Goal: Task Accomplishment & Management: Manage account settings

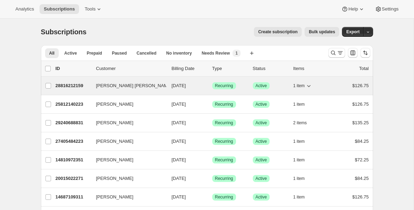
click at [68, 86] on p "28816212159" at bounding box center [73, 85] width 35 height 7
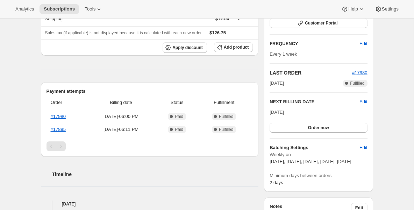
scroll to position [112, 0]
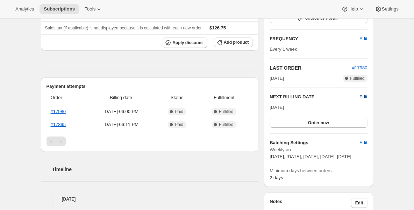
click at [365, 95] on span "Edit" at bounding box center [363, 96] width 8 height 7
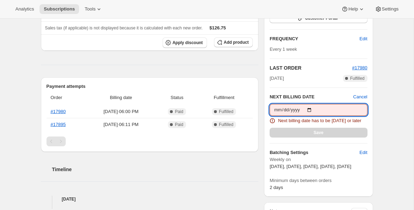
click at [310, 109] on input "[DATE]" at bounding box center [317, 110] width 97 height 12
type input "[DATE]"
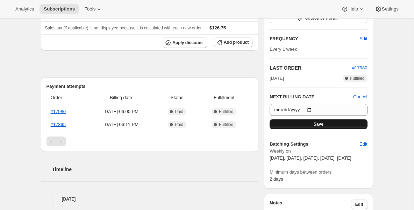
click at [296, 122] on button "Save" at bounding box center [317, 124] width 97 height 10
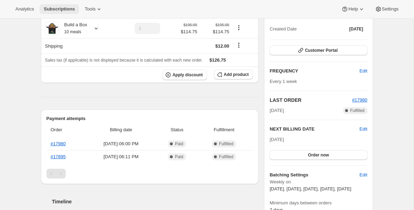
click at [68, 10] on span "Subscriptions" at bounding box center [59, 9] width 31 height 6
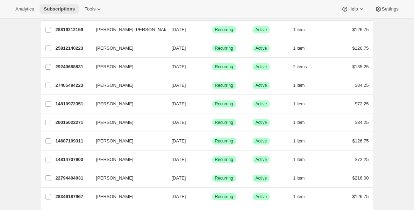
scroll to position [70, 0]
